Goal: Contribute content: Add original content to the website for others to see

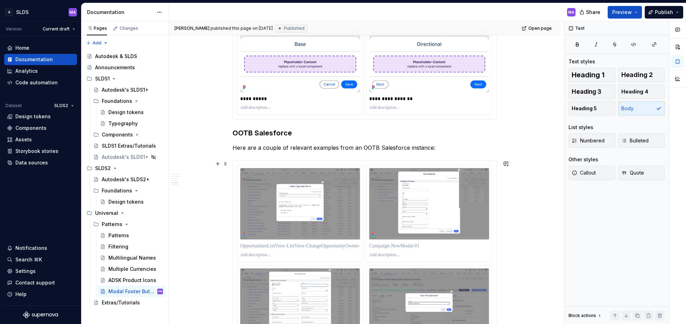
scroll to position [488, 0]
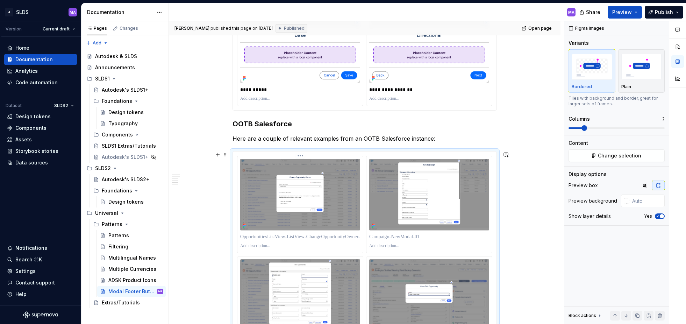
click at [332, 226] on img at bounding box center [300, 195] width 120 height 72
click at [342, 217] on img at bounding box center [300, 195] width 120 height 72
click at [344, 211] on img at bounding box center [300, 195] width 120 height 72
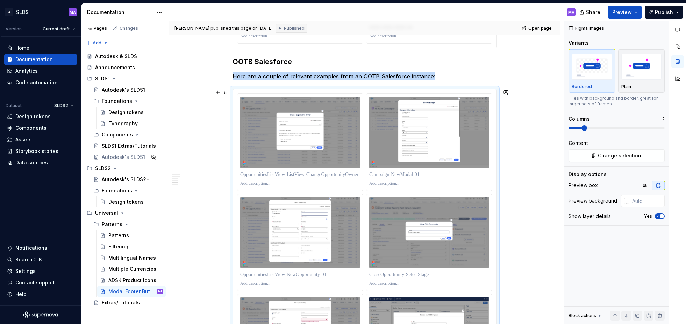
scroll to position [549, 0]
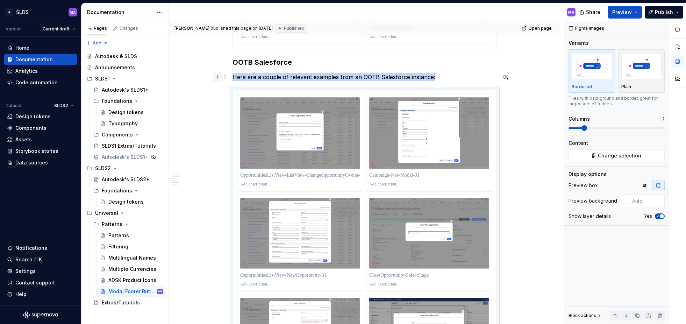
click at [220, 77] on button "button" at bounding box center [218, 77] width 10 height 10
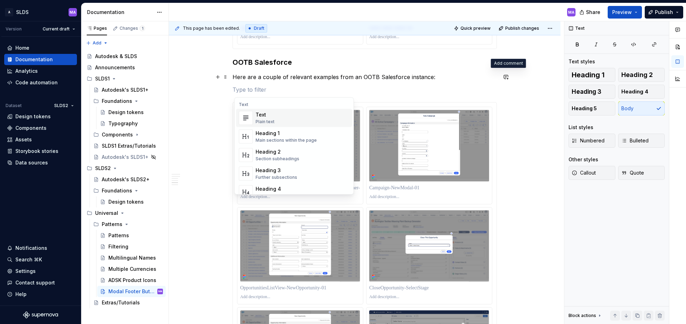
type textarea "*"
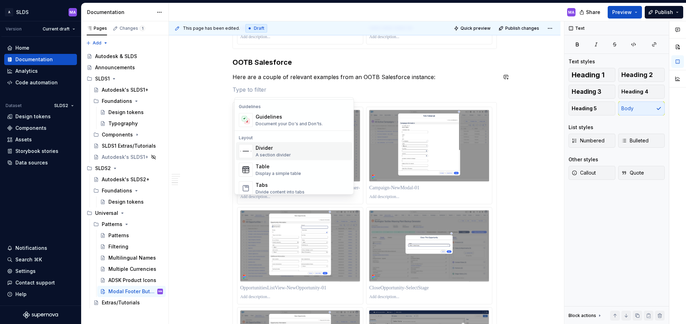
scroll to position [196, 0]
click at [426, 92] on p at bounding box center [365, 89] width 264 height 8
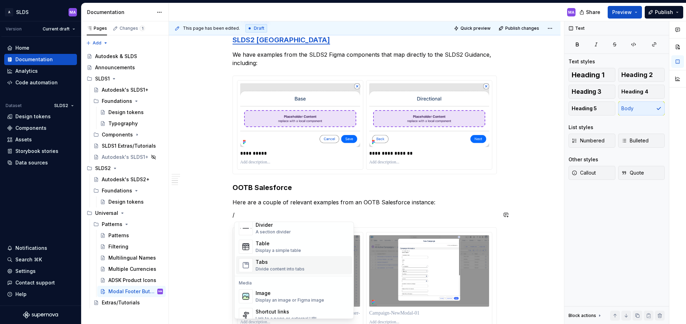
scroll to position [269, 0]
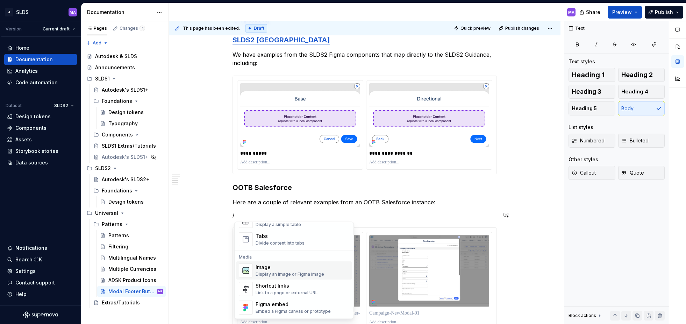
click at [277, 273] on div "Display an image or Figma image" at bounding box center [290, 275] width 69 height 6
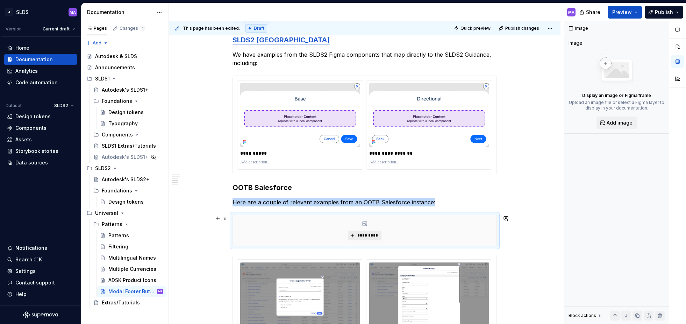
click at [363, 234] on span "*********" at bounding box center [367, 236] width 21 height 6
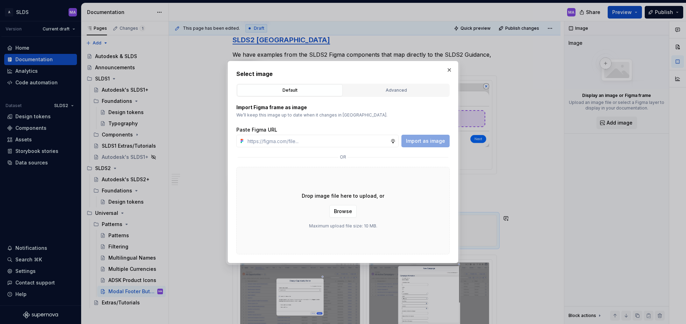
type textarea "*"
type input "[URL][DOMAIN_NAME]"
click at [415, 88] on div "Advanced" at bounding box center [396, 90] width 101 height 7
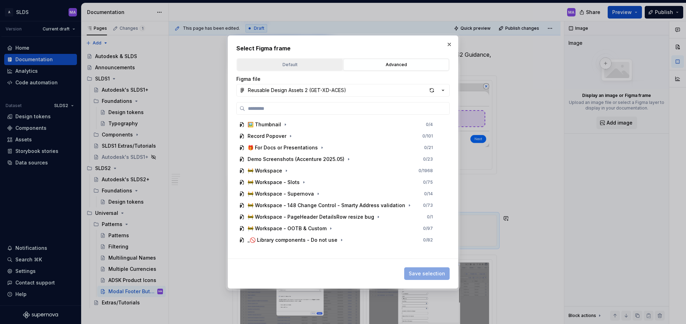
click at [290, 66] on div "Default" at bounding box center [290, 64] width 101 height 7
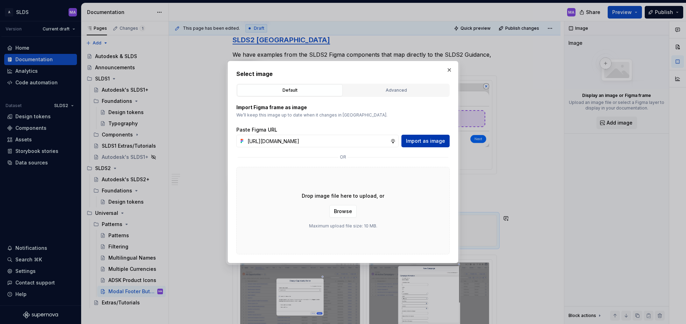
click at [423, 140] on span "Import as image" at bounding box center [425, 140] width 39 height 7
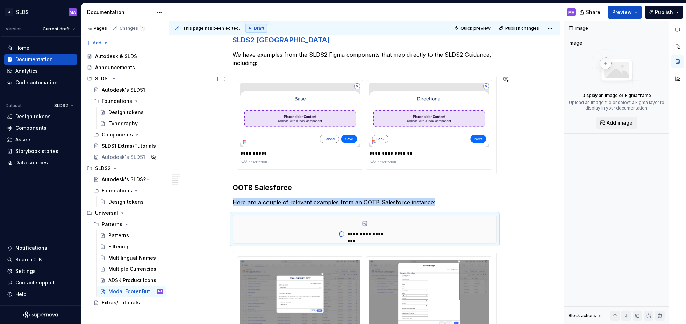
scroll to position [473, 0]
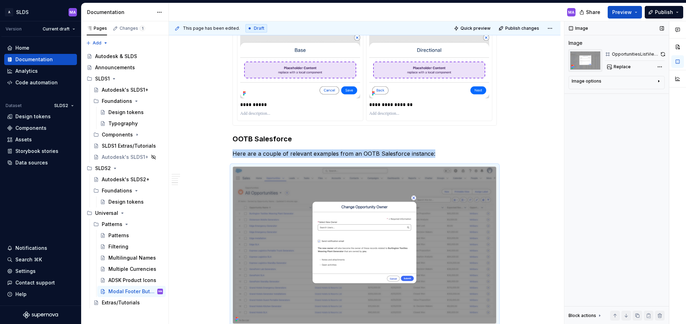
click at [659, 81] on icon "button" at bounding box center [659, 81] width 1 height 2
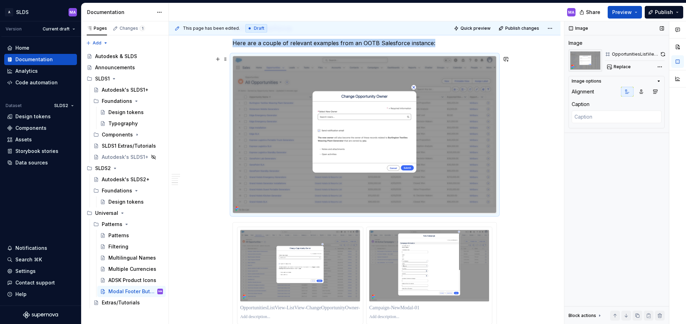
scroll to position [551, 0]
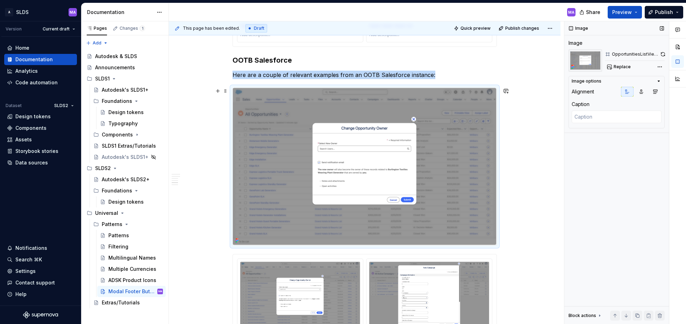
click at [252, 91] on img at bounding box center [365, 166] width 264 height 157
click at [661, 80] on icon "button" at bounding box center [659, 81] width 6 height 6
click at [220, 92] on button "button" at bounding box center [218, 91] width 10 height 10
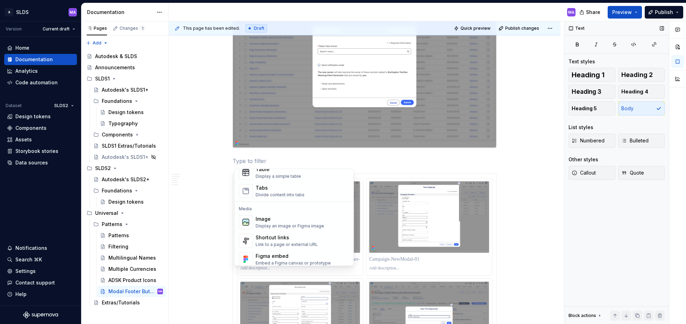
scroll to position [256, 0]
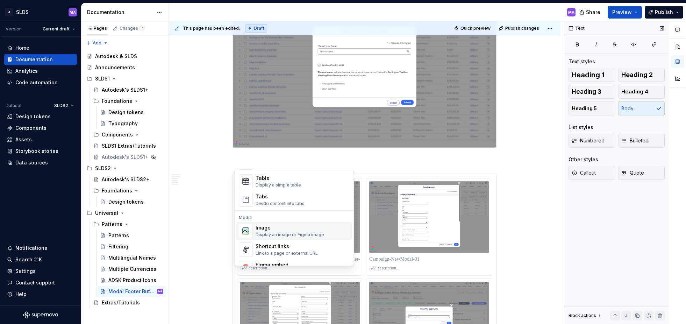
click at [255, 231] on span "Image Display an image or Figma image" at bounding box center [294, 231] width 116 height 18
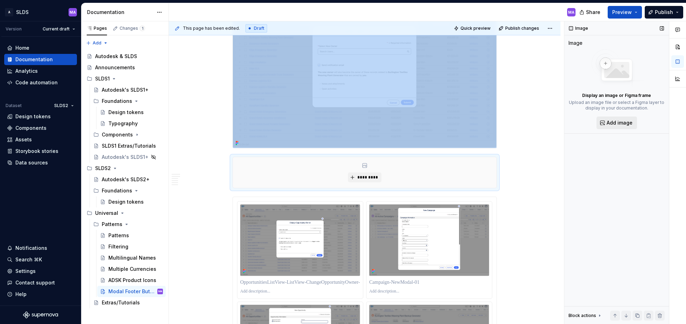
click at [608, 123] on span "Add image" at bounding box center [620, 122] width 26 height 7
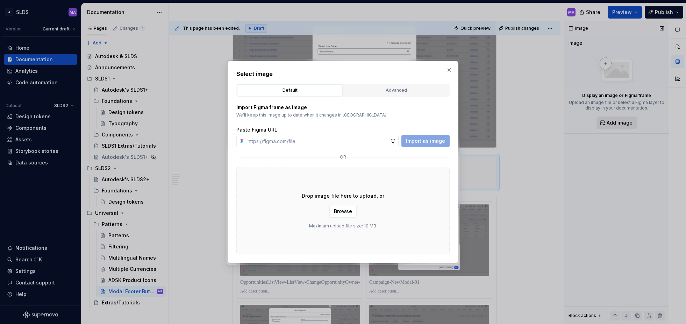
type textarea "*"
type input "[URL][DOMAIN_NAME]"
drag, startPoint x: 428, startPoint y: 140, endPoint x: 475, endPoint y: 136, distance: 46.7
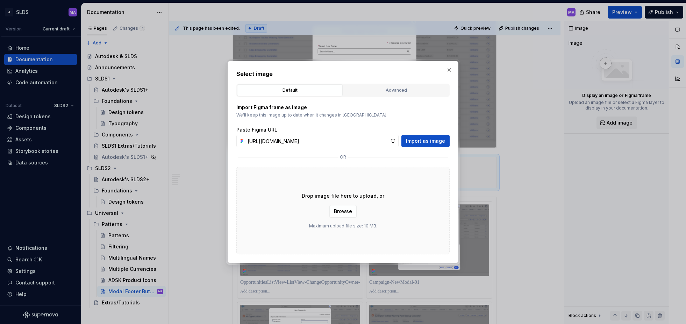
click at [428, 140] on span "Import as image" at bounding box center [425, 140] width 39 height 7
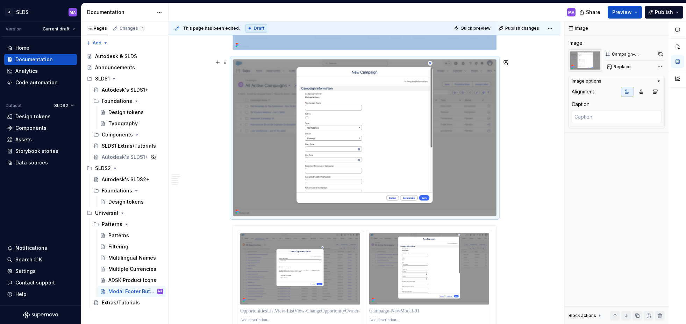
scroll to position [747, 0]
click at [519, 28] on span "Publish changes" at bounding box center [522, 29] width 34 height 6
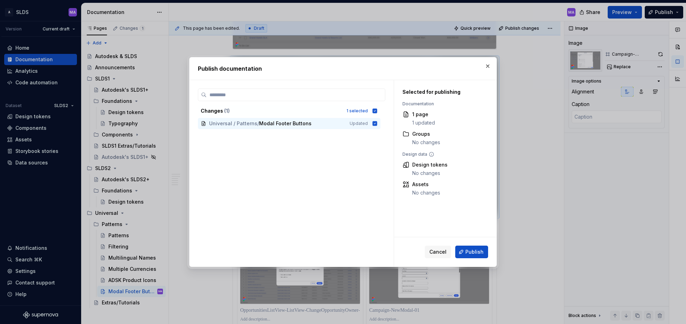
drag, startPoint x: 477, startPoint y: 252, endPoint x: 503, endPoint y: 243, distance: 27.3
click at [477, 252] on span "Publish" at bounding box center [475, 251] width 18 height 7
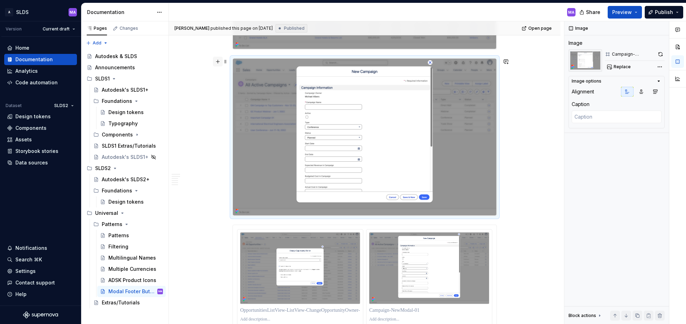
click at [221, 61] on button "button" at bounding box center [218, 62] width 10 height 10
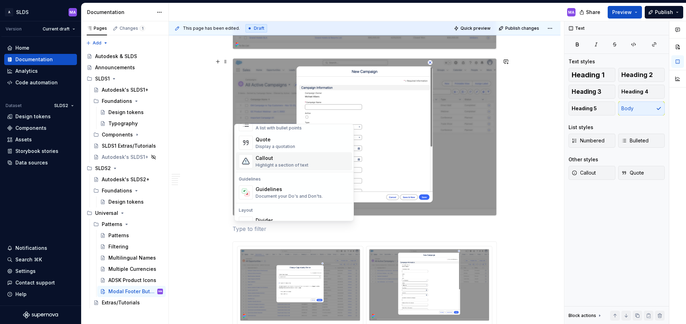
type textarea "*"
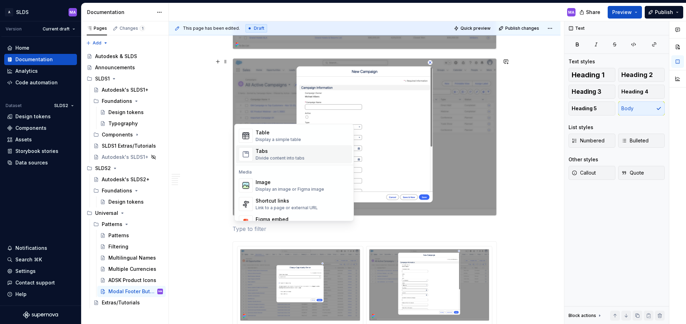
scroll to position [261, 0]
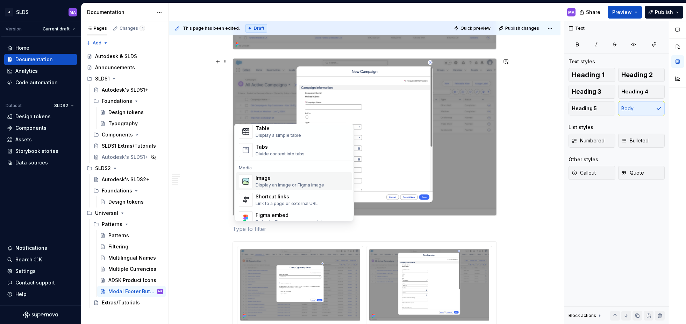
click at [254, 182] on span "Image Display an image or Figma image" at bounding box center [294, 181] width 116 height 18
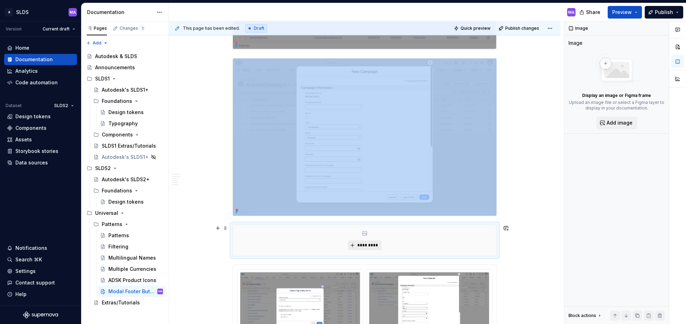
click at [368, 245] on span "*********" at bounding box center [367, 245] width 21 height 6
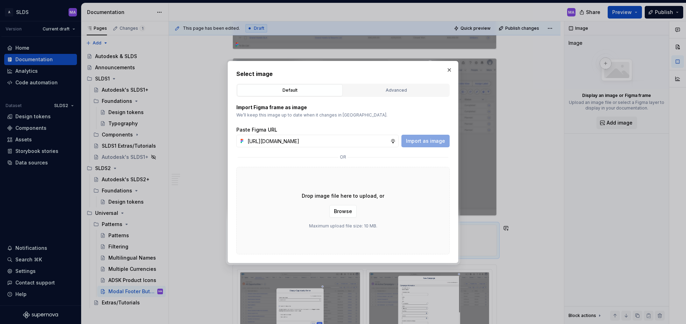
scroll to position [0, 201]
type input "[URL][DOMAIN_NAME]"
click at [435, 142] on span "Import as image" at bounding box center [425, 140] width 39 height 7
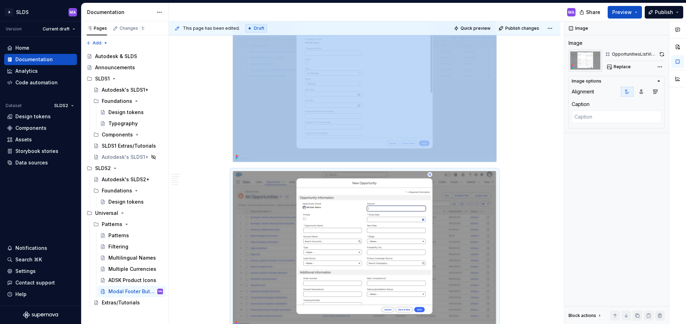
scroll to position [824, 0]
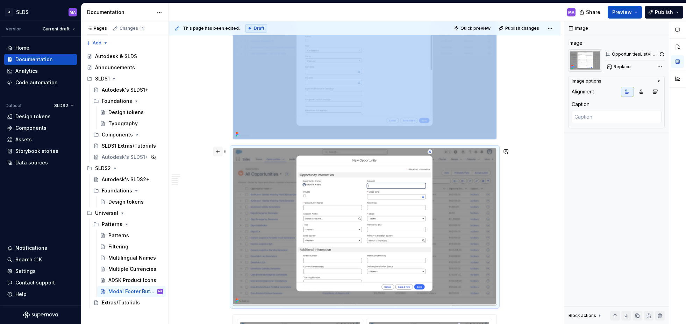
click at [220, 151] on button "button" at bounding box center [218, 152] width 10 height 10
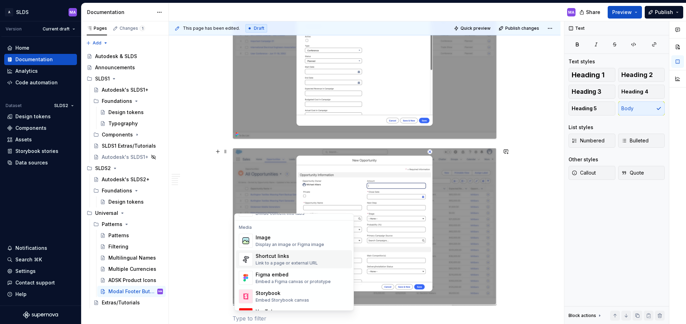
scroll to position [293, 0]
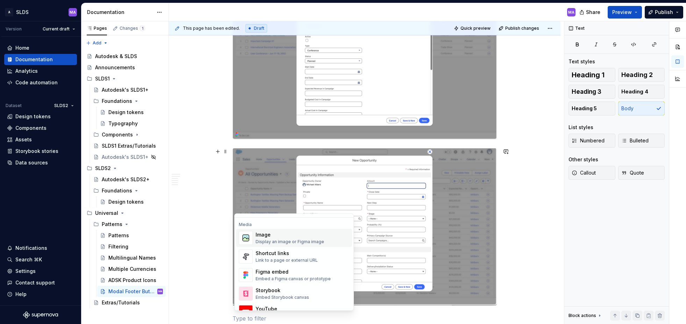
click at [265, 241] on div "Display an image or Figma image" at bounding box center [290, 242] width 69 height 6
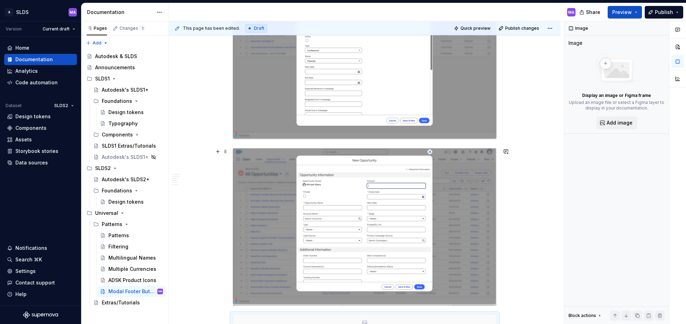
scroll to position [845, 0]
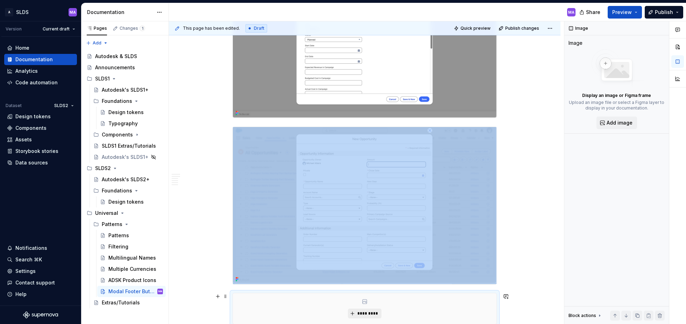
click at [374, 314] on span "*********" at bounding box center [367, 314] width 21 height 6
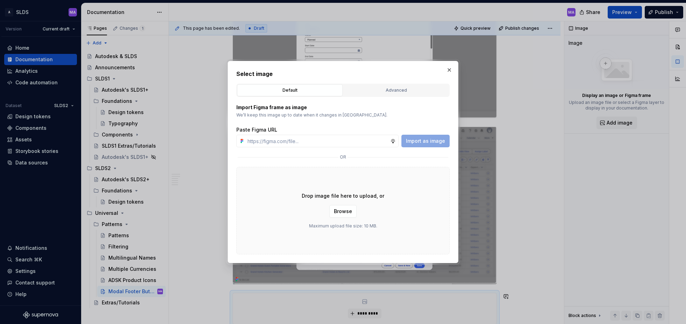
type textarea "*"
type input "[URL][DOMAIN_NAME]"
type textarea "*"
type input "[URL][DOMAIN_NAME]"
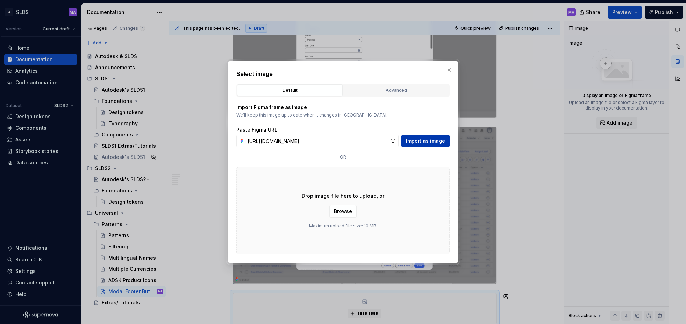
click at [436, 141] on span "Import as image" at bounding box center [425, 140] width 39 height 7
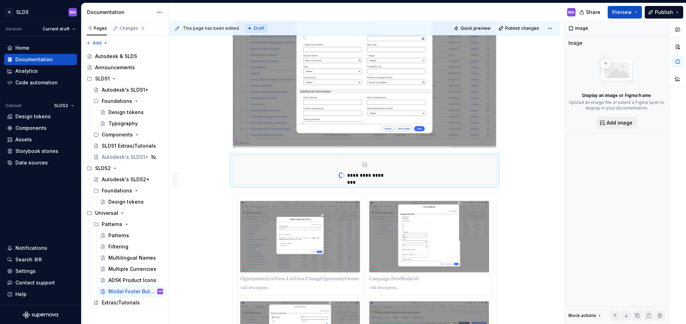
type textarea "*"
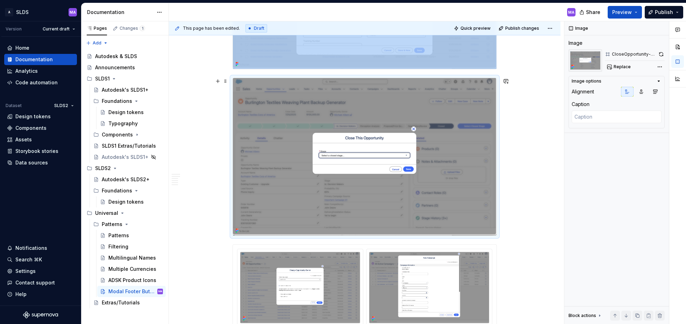
scroll to position [1082, 0]
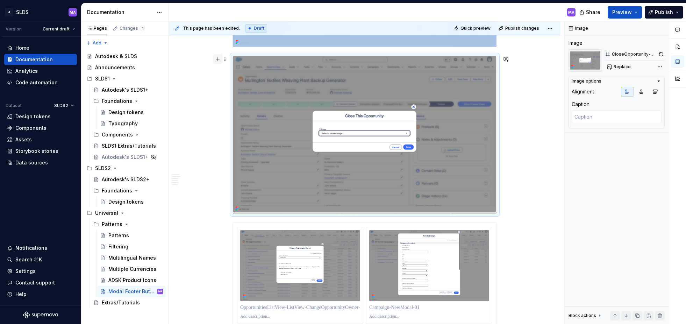
click at [220, 60] on button "button" at bounding box center [218, 59] width 10 height 10
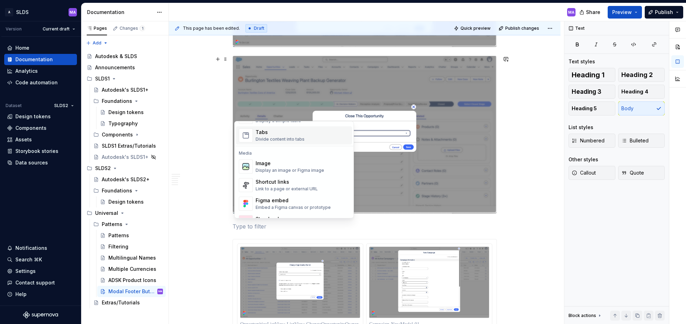
scroll to position [280, 0]
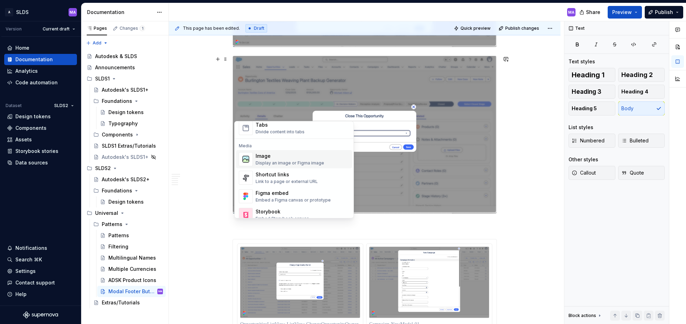
click at [265, 158] on div "Image" at bounding box center [290, 156] width 69 height 7
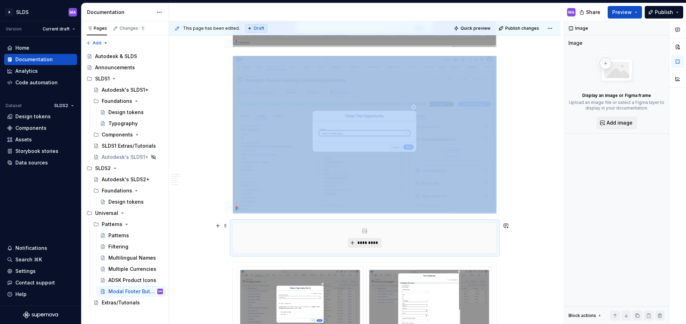
click at [369, 242] on span "*********" at bounding box center [367, 243] width 21 height 6
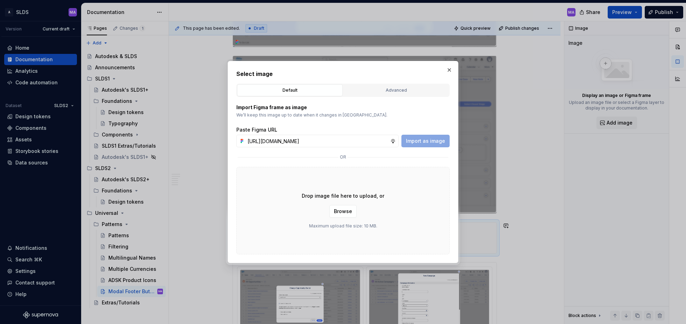
scroll to position [0, 201]
type input "[URL][DOMAIN_NAME]"
click at [432, 142] on span "Import as image" at bounding box center [425, 140] width 39 height 7
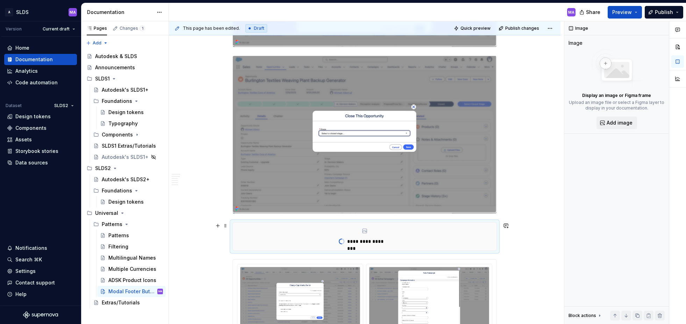
type textarea "*"
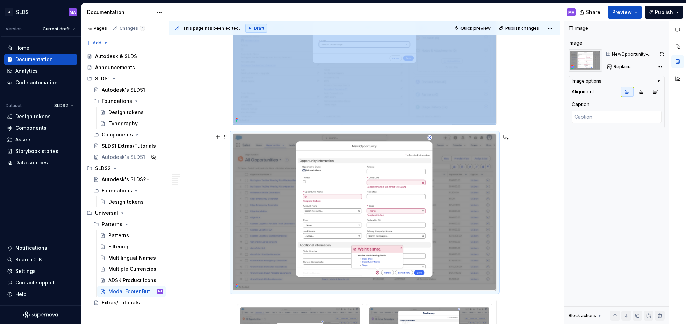
scroll to position [1171, 0]
click at [218, 137] on button "button" at bounding box center [218, 137] width 10 height 10
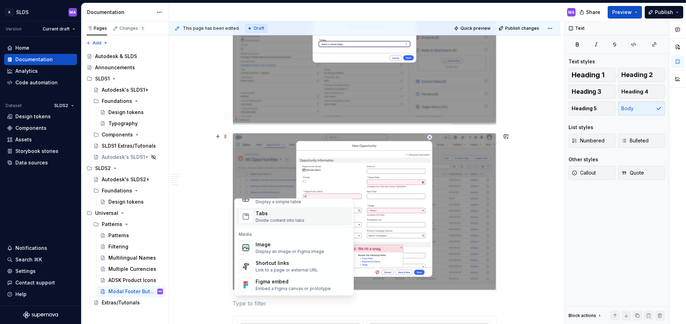
scroll to position [284, 0]
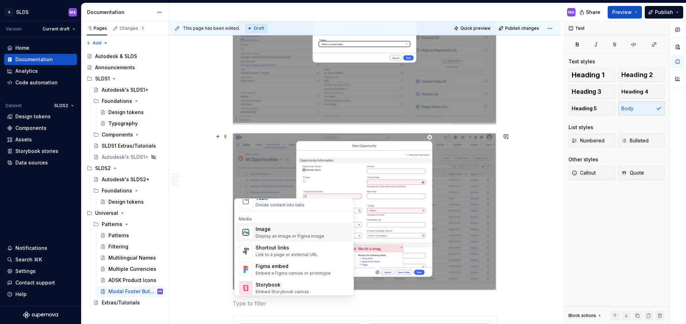
click at [265, 233] on div "Display an image or Figma image" at bounding box center [290, 236] width 69 height 6
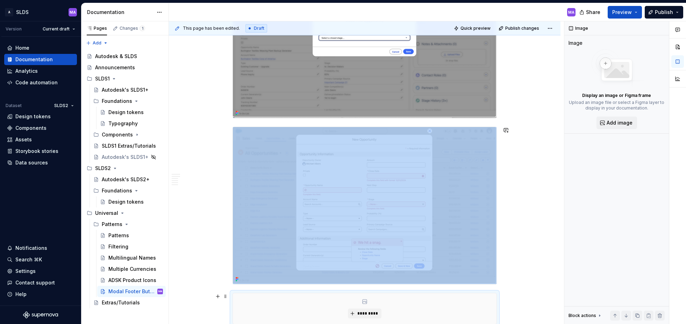
scroll to position [1251, 0]
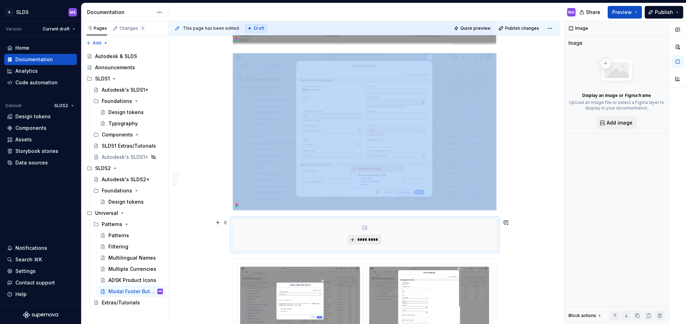
click at [367, 240] on span "*********" at bounding box center [367, 240] width 21 height 6
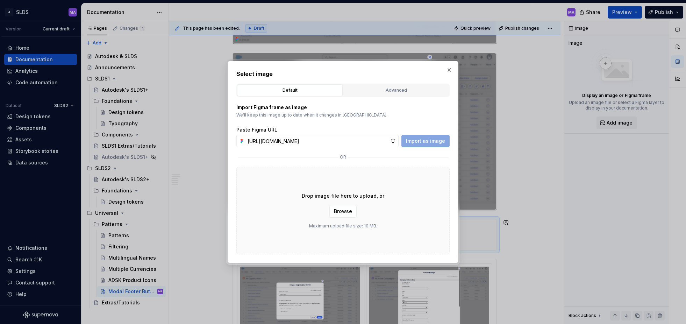
scroll to position [0, 201]
type input "[URL][DOMAIN_NAME]"
click at [429, 141] on span "Import as image" at bounding box center [425, 140] width 39 height 7
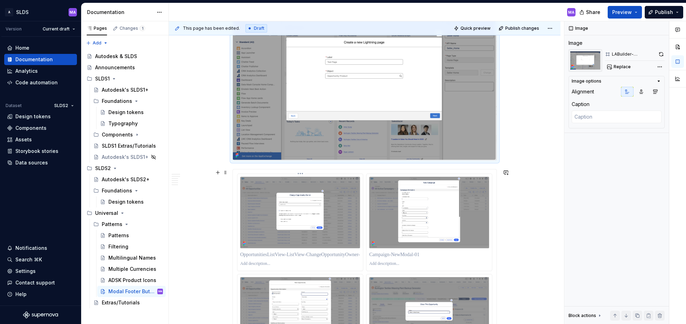
scroll to position [1470, 0]
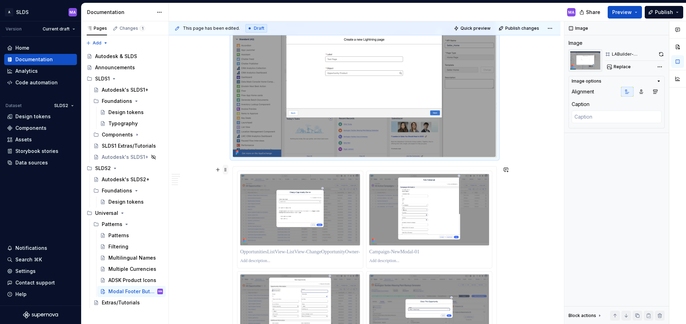
click at [227, 170] on span at bounding box center [226, 170] width 6 height 10
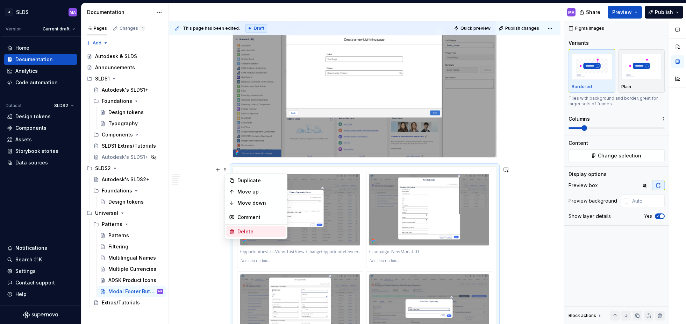
click at [253, 231] on div "Delete" at bounding box center [259, 231] width 45 height 7
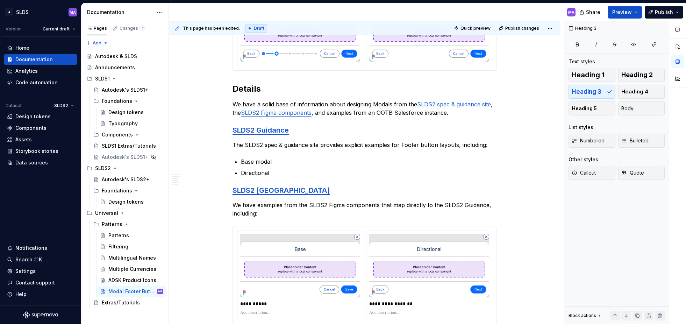
scroll to position [0, 0]
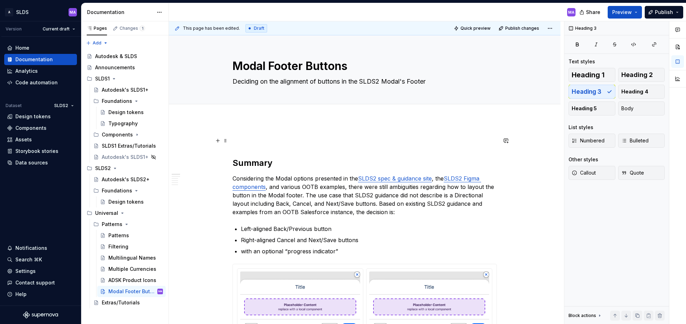
click at [311, 143] on p at bounding box center [365, 140] width 264 height 8
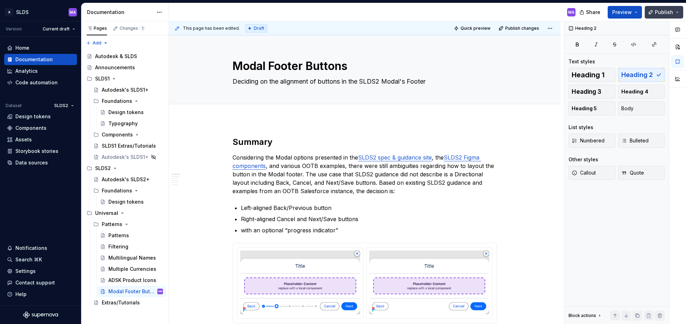
click at [667, 13] on span "Publish" at bounding box center [664, 12] width 18 height 7
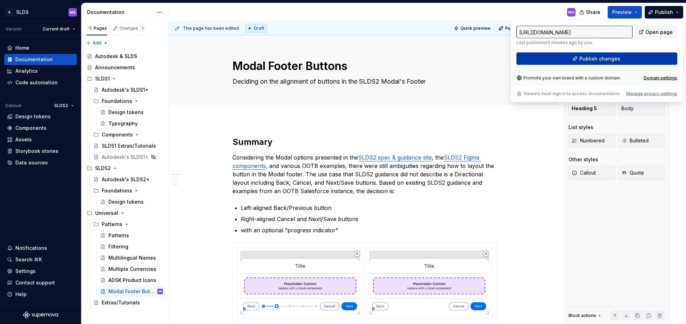
click at [612, 60] on span "Publish changes" at bounding box center [600, 58] width 41 height 7
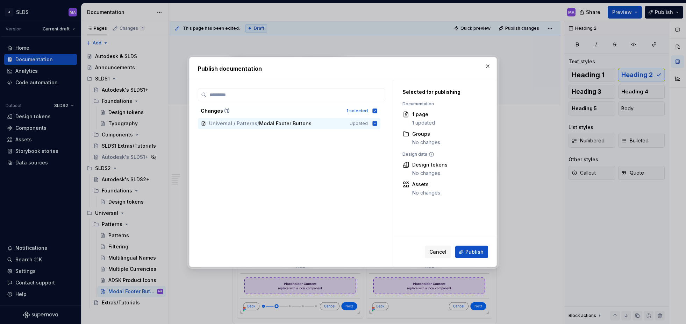
click at [475, 255] on span "Publish" at bounding box center [475, 251] width 18 height 7
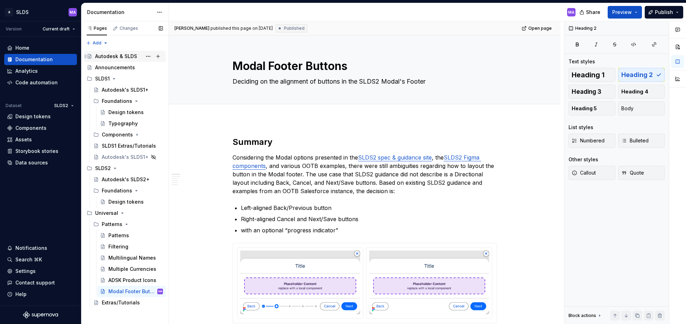
click at [119, 58] on div "Autodesk & SLDS" at bounding box center [116, 56] width 42 height 7
type textarea "*"
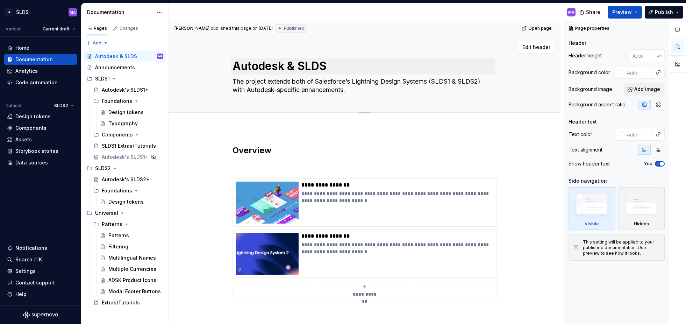
type textarea "*"
